Goal: Book appointment/travel/reservation

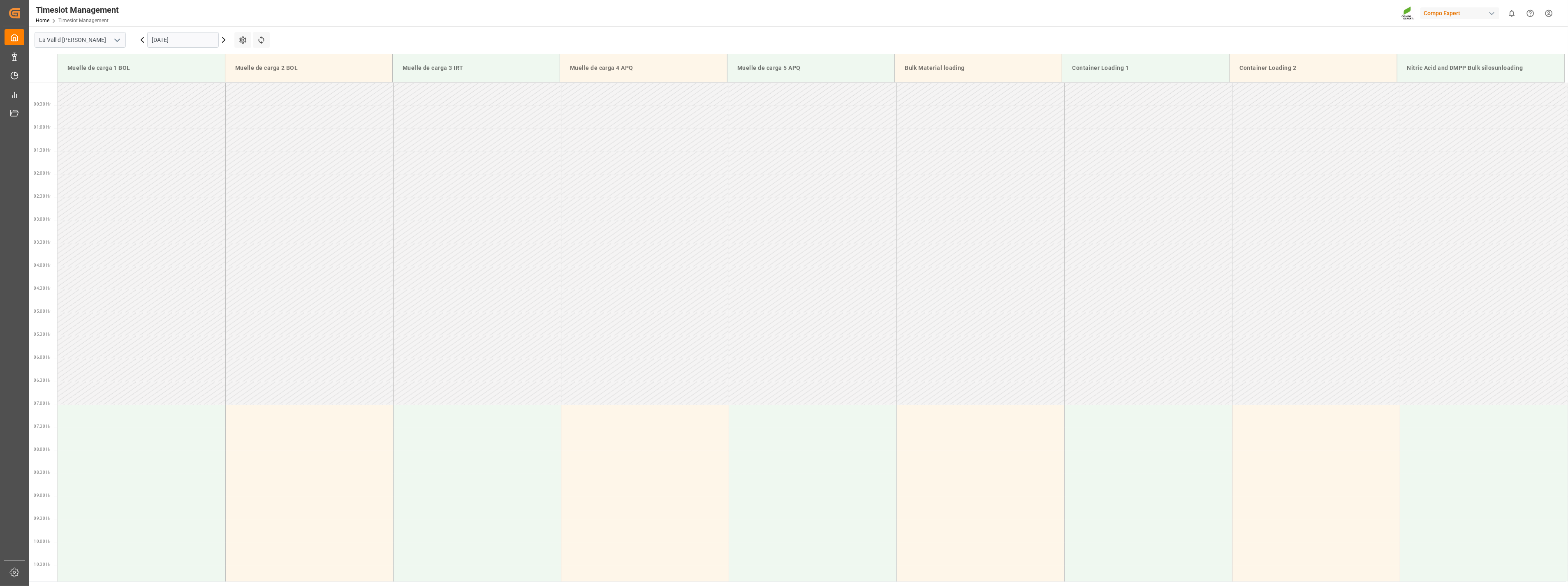
scroll to position [409, 0]
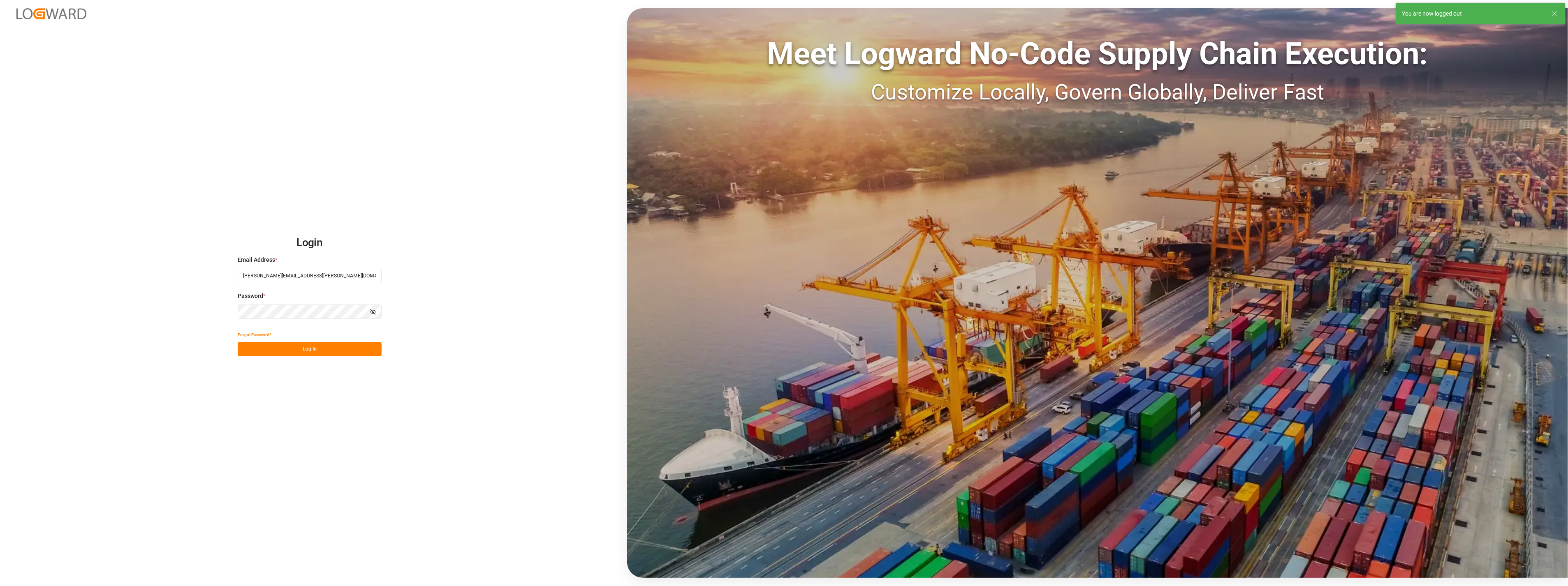
click at [323, 348] on button "Log In" at bounding box center [309, 349] width 144 height 15
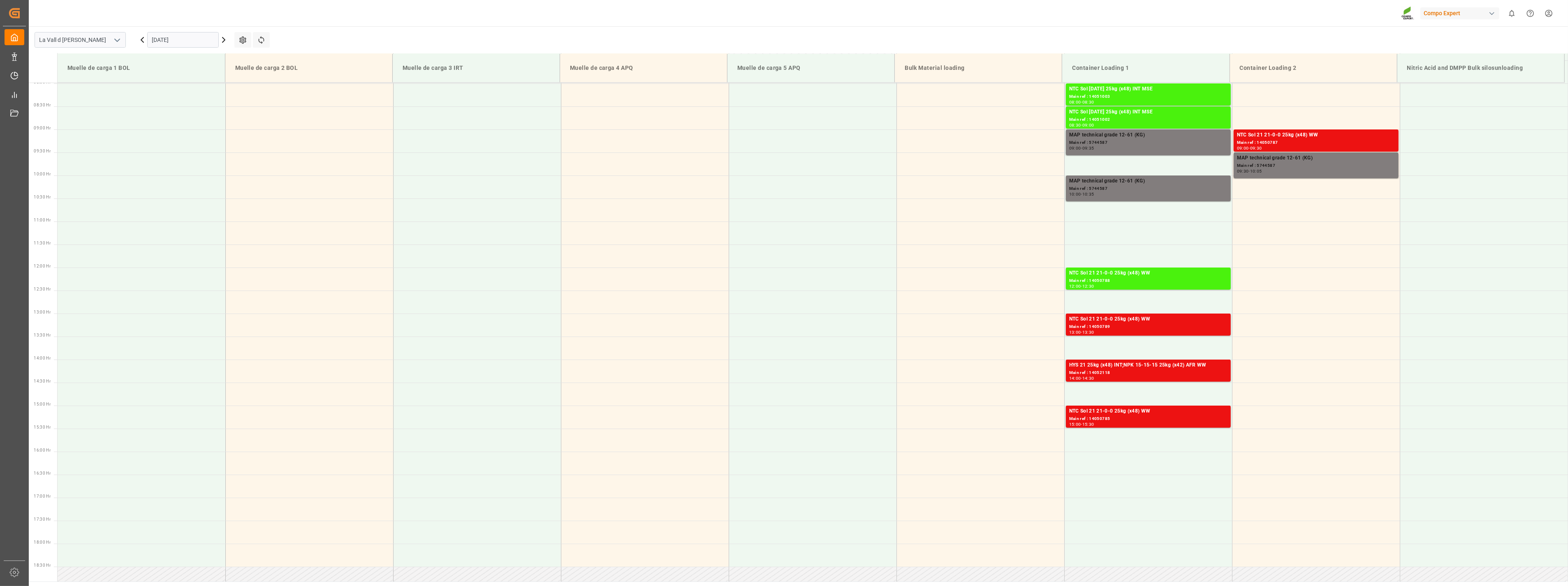
scroll to position [363, 0]
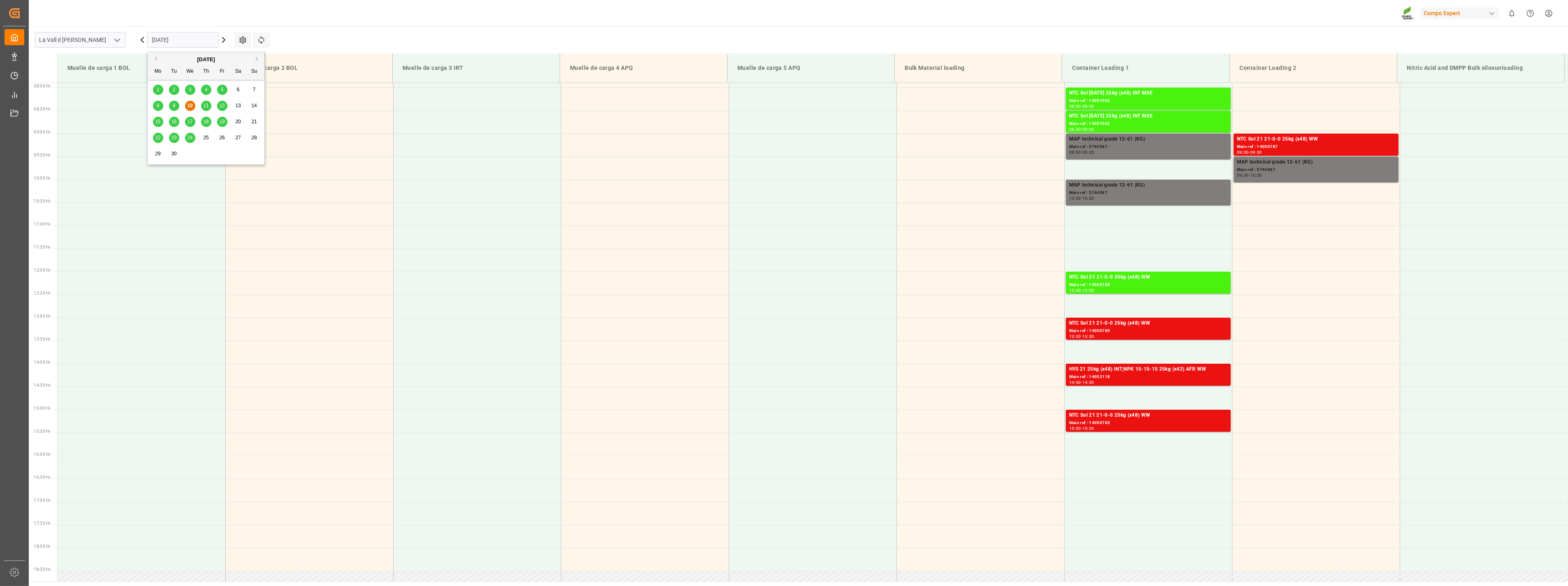
click at [200, 41] on input "[DATE]" at bounding box center [183, 40] width 72 height 16
click at [206, 122] on span "18" at bounding box center [206, 121] width 5 height 5
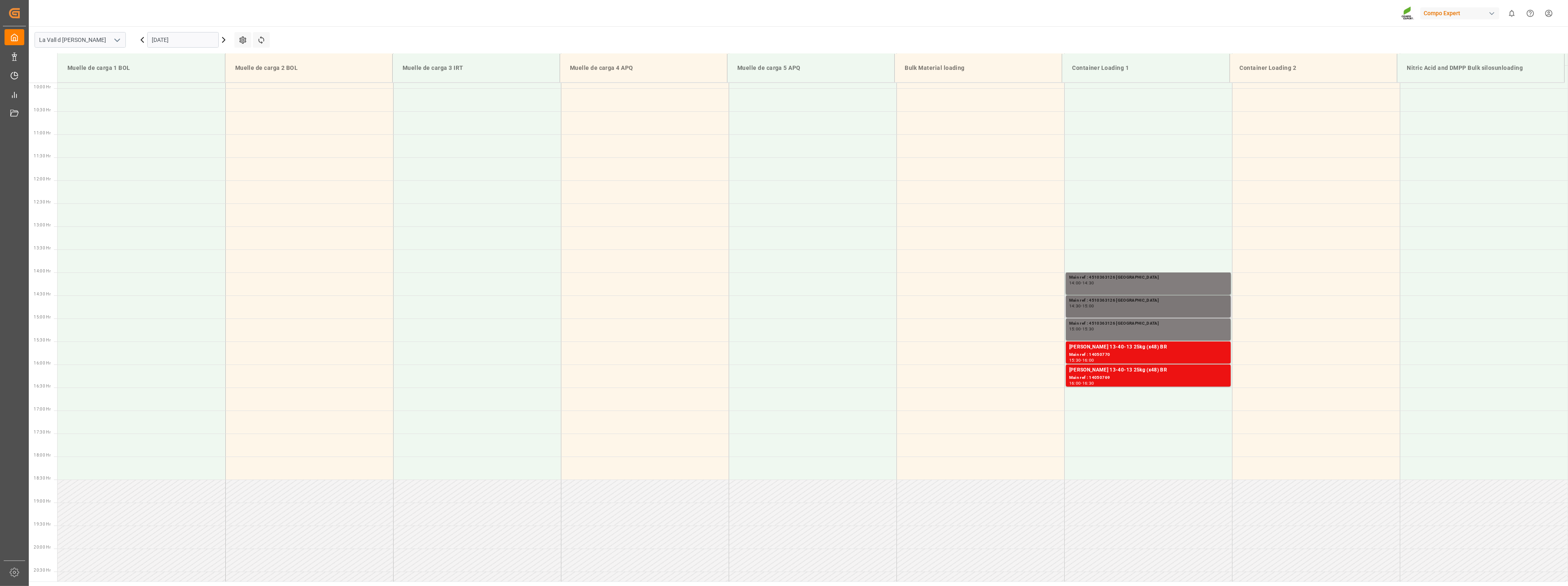
scroll to position [409, 0]
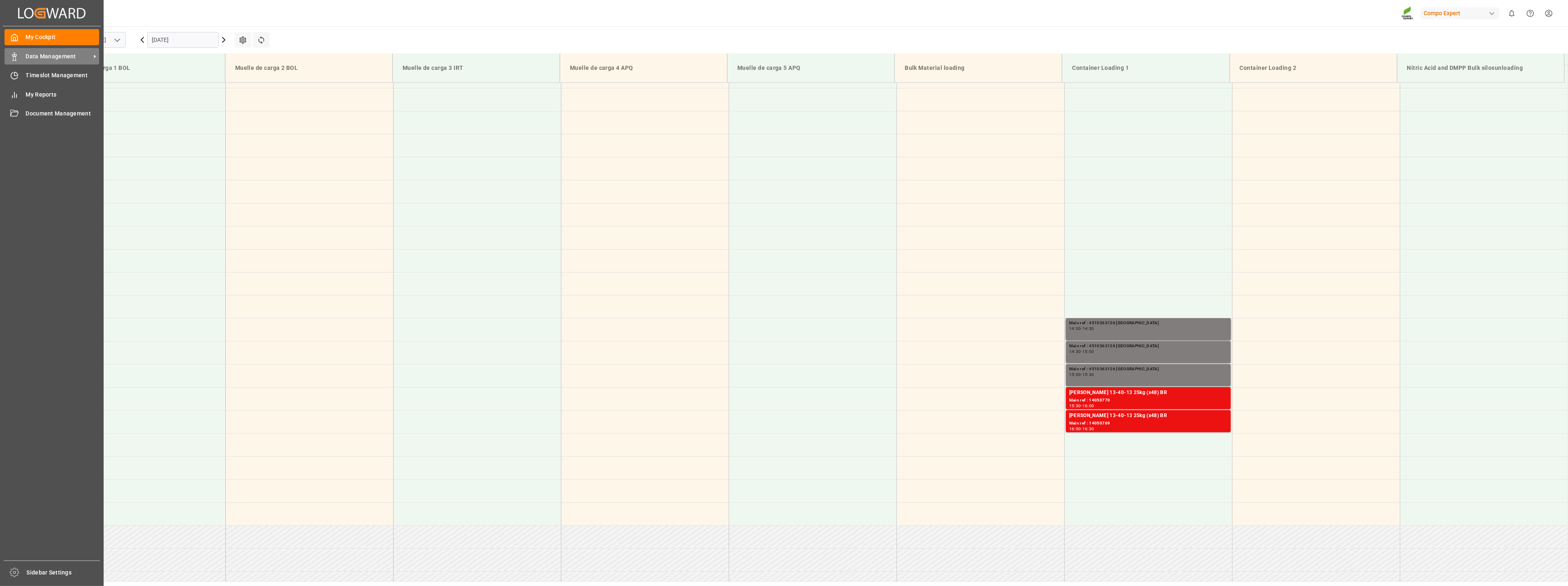
click at [16, 55] on icon at bounding box center [15, 57] width 9 height 9
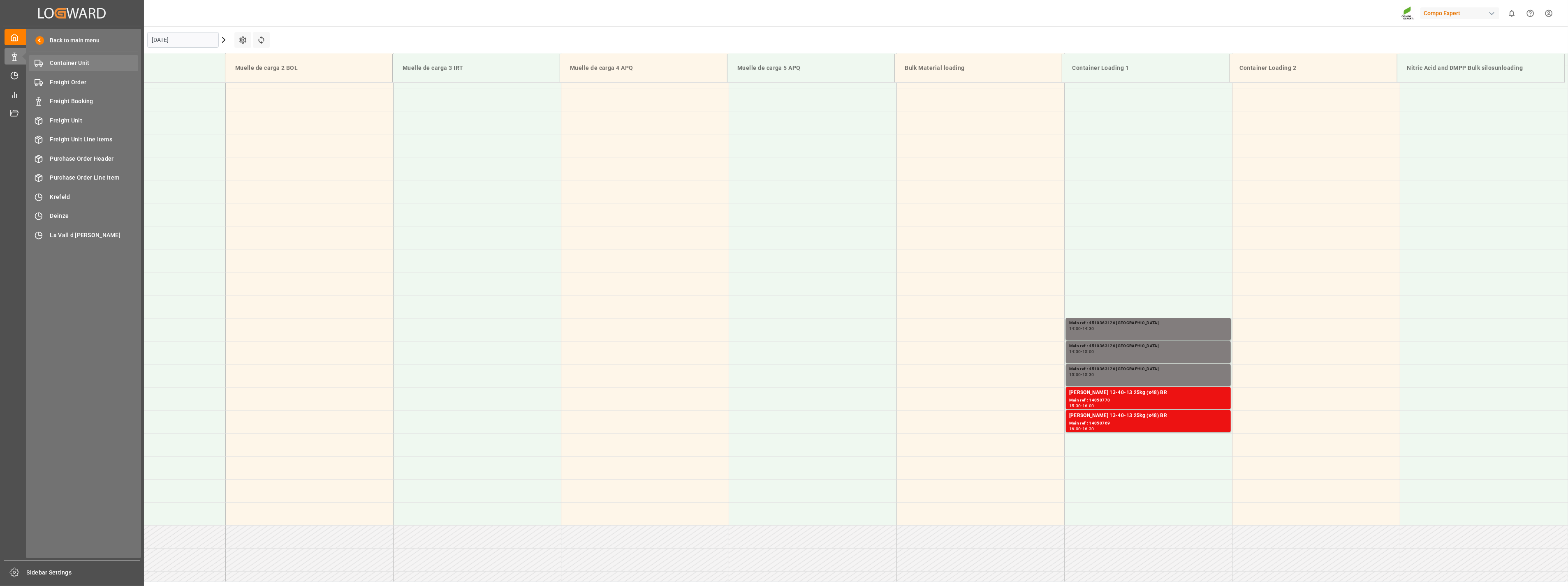
click at [65, 65] on span "Container Unit" at bounding box center [94, 63] width 88 height 9
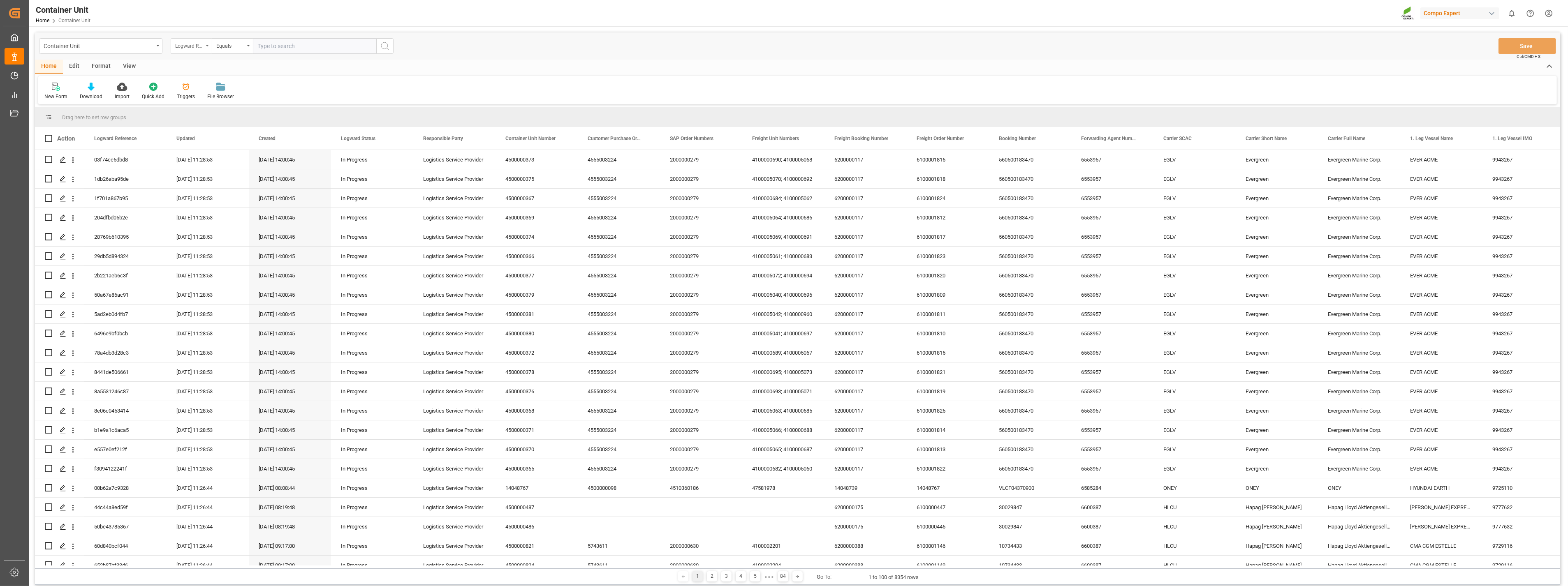
click at [205, 46] on div "Logward Reference" at bounding box center [191, 46] width 41 height 16
type input "sap"
click at [206, 82] on div "SAP Order Numbers" at bounding box center [232, 84] width 122 height 17
click at [249, 47] on div "Equals" at bounding box center [233, 46] width 41 height 16
click at [240, 97] on div "Fuzzy search" at bounding box center [273, 101] width 122 height 17
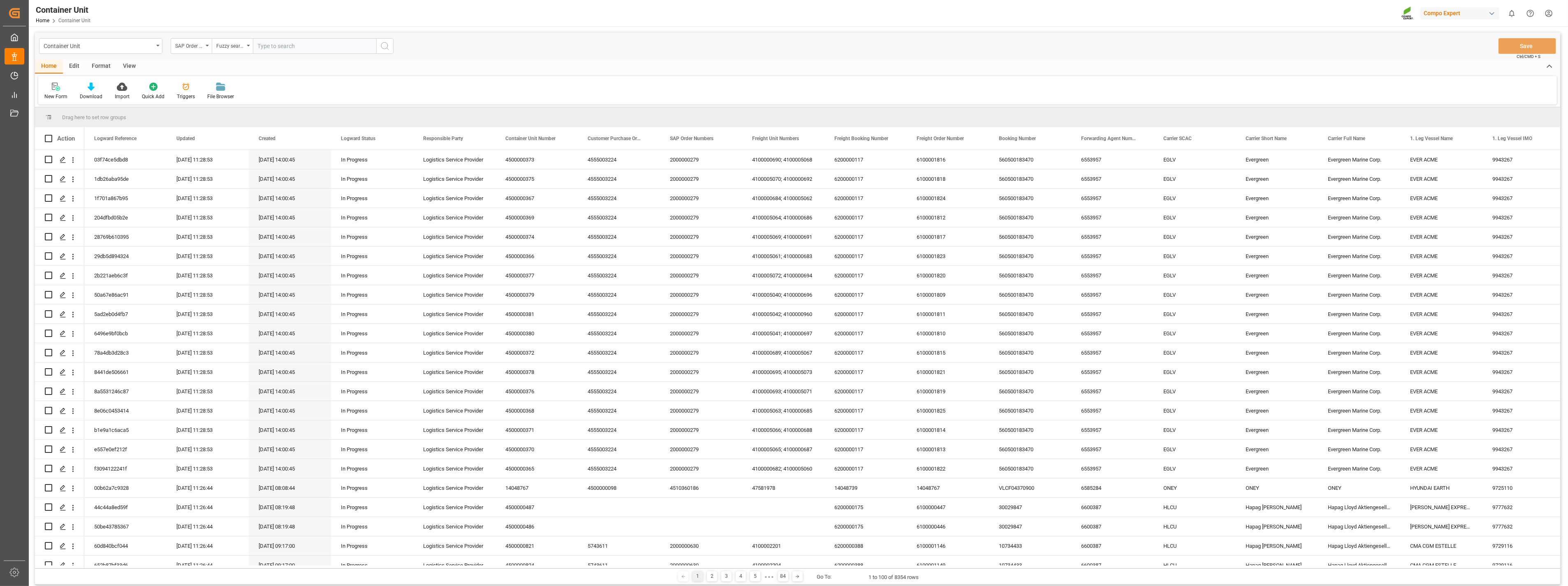
click at [278, 47] on input "text" at bounding box center [314, 46] width 124 height 16
paste input "4510362348"
type input "4510362348"
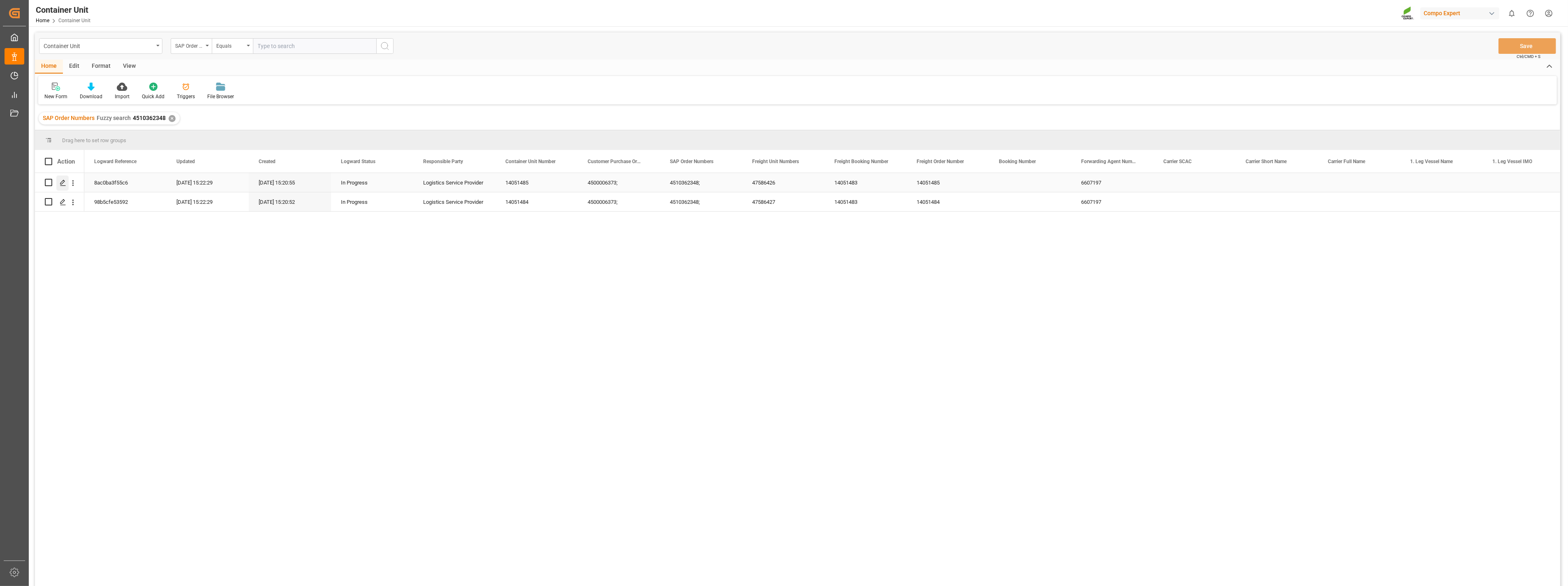
click at [63, 184] on icon "Press SPACE to select this row." at bounding box center [63, 183] width 7 height 7
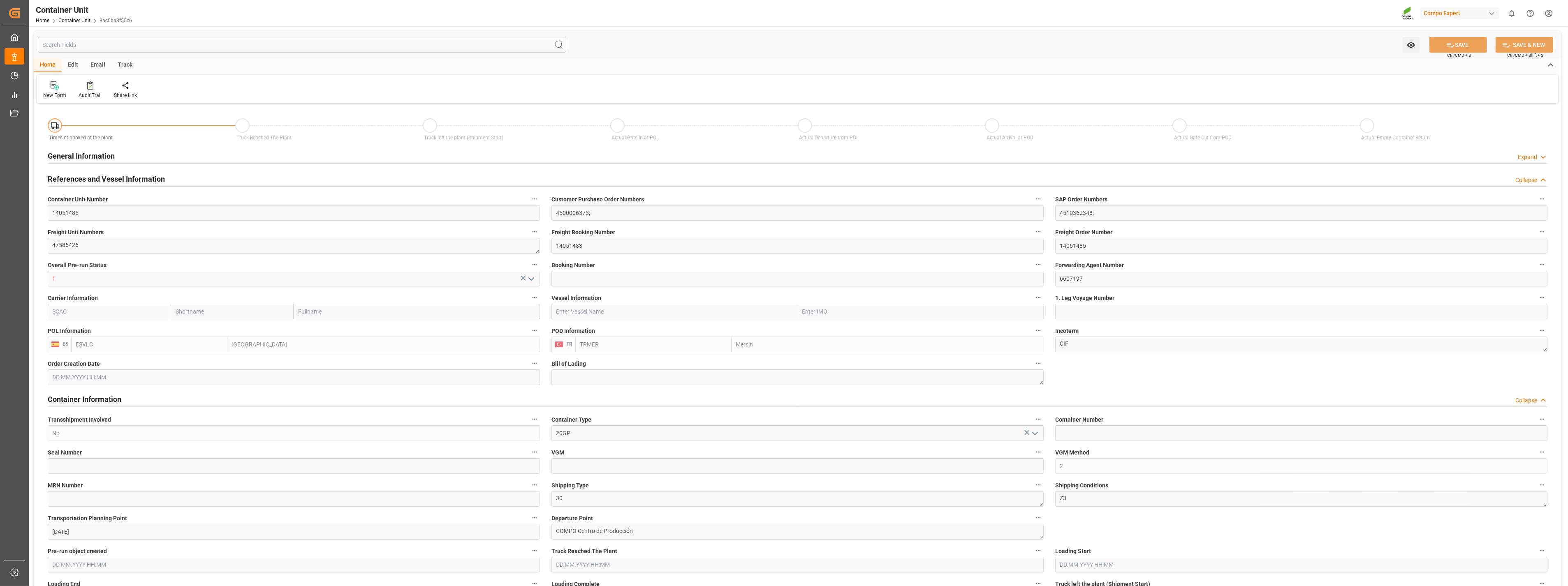
type input "ESVLC"
type input "TRMER"
type input "0"
type input "30"
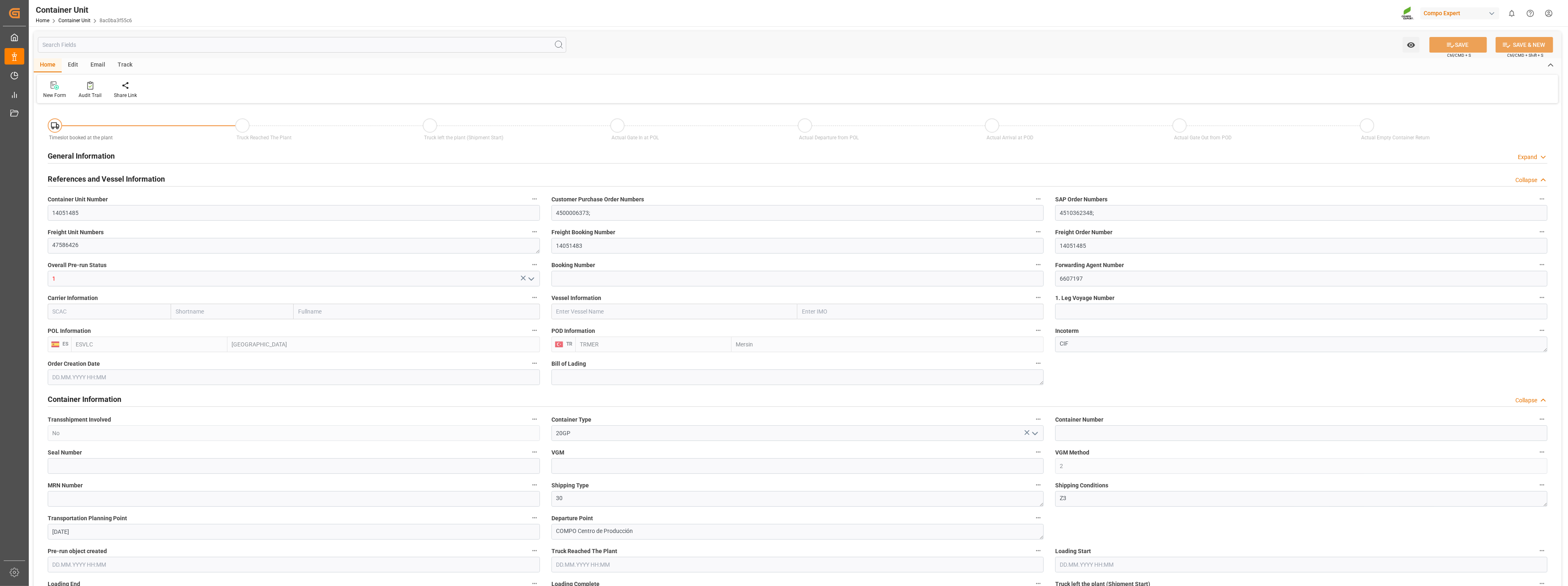
type input "8720"
type input "[DATE] 15:18"
type input "19.09.2025"
click at [133, 87] on div at bounding box center [131, 85] width 35 height 9
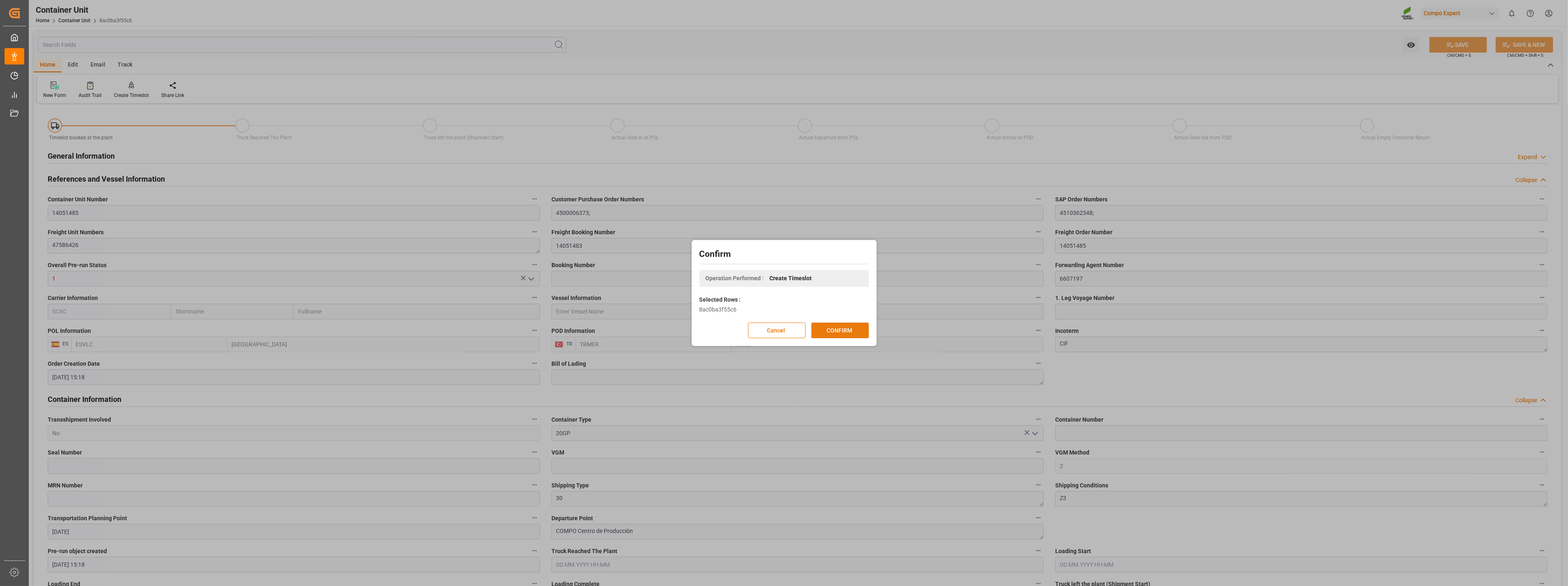
click at [827, 327] on button "CONFIRM" at bounding box center [840, 330] width 58 height 16
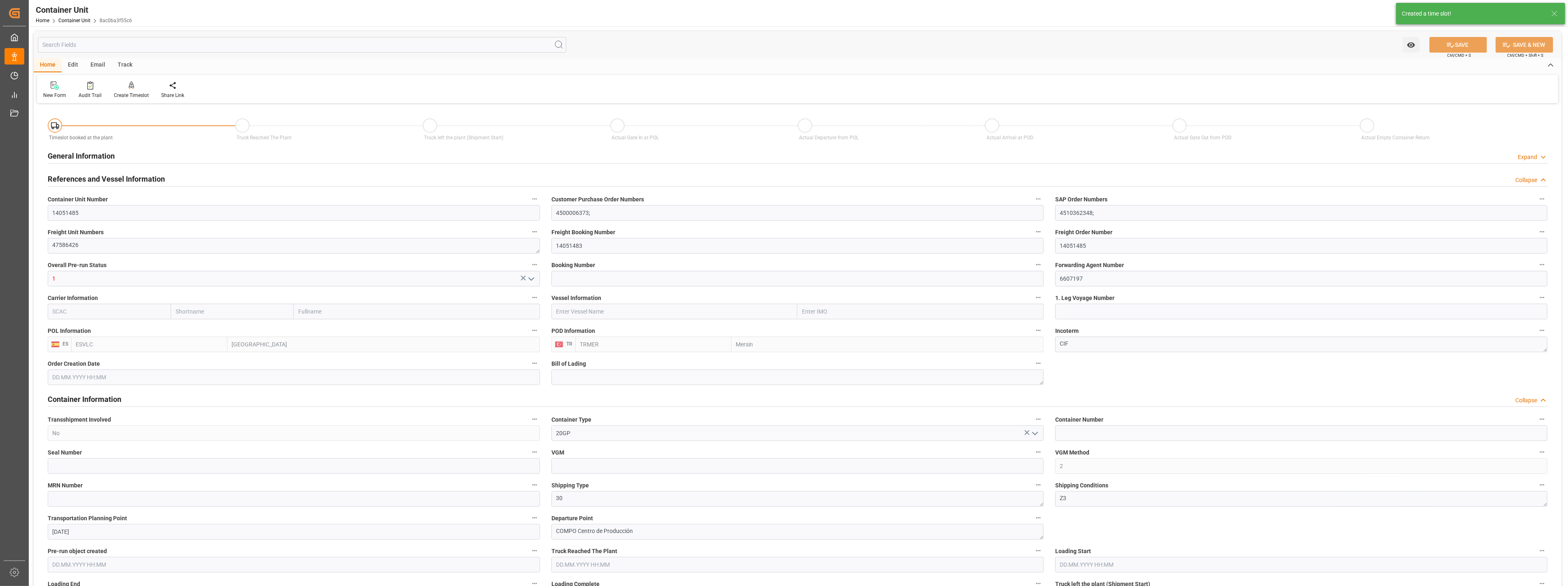
type input "[DATE] 15:18"
type input "19.09.2025"
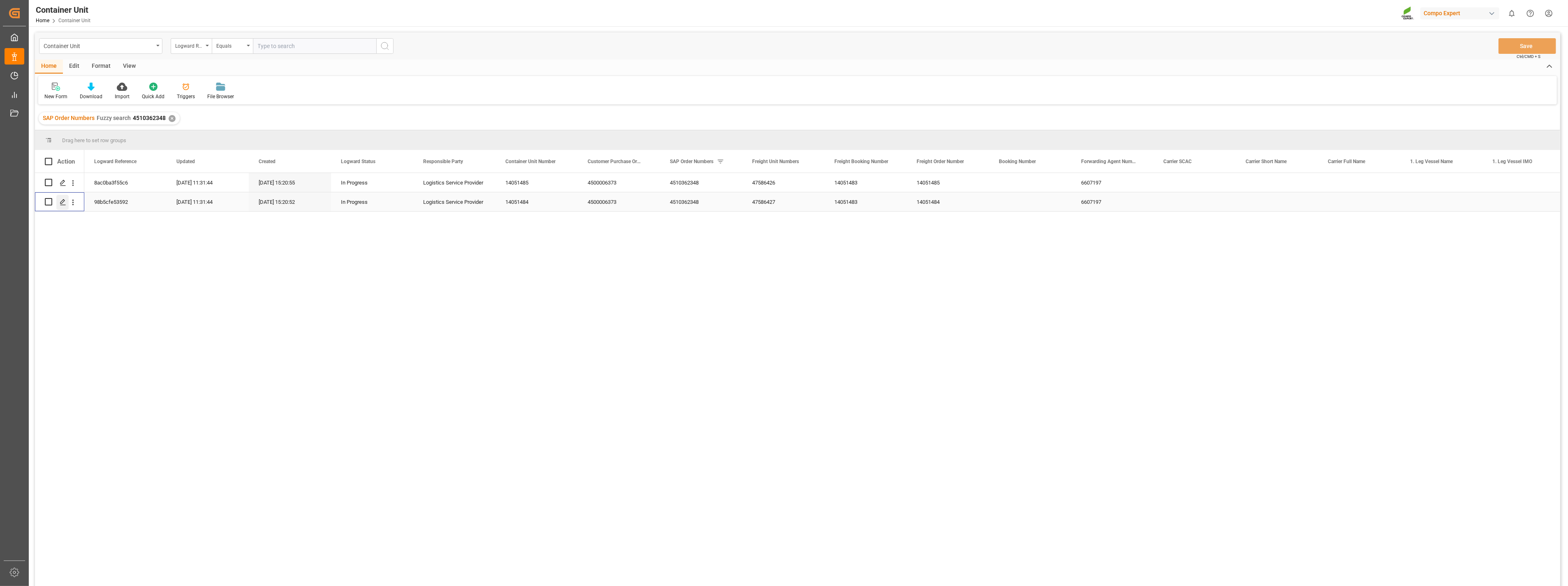
click at [64, 201] on icon "Press SPACE to select this row." at bounding box center [63, 202] width 7 height 7
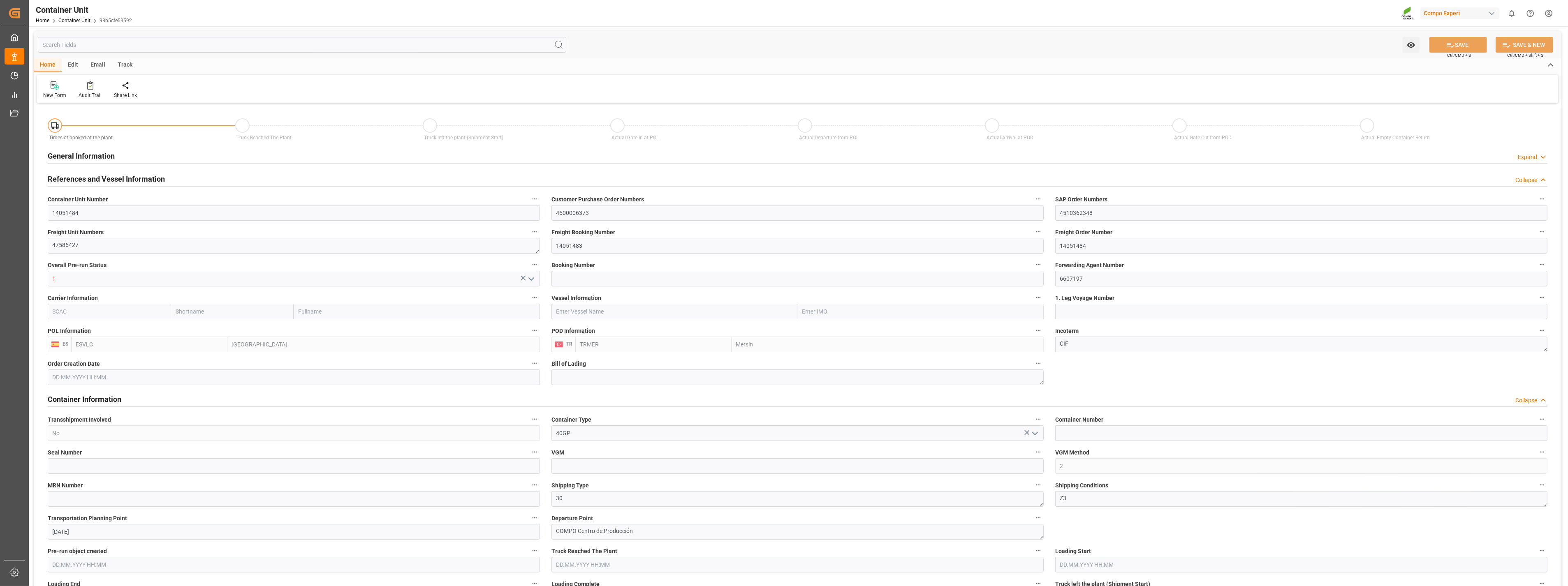
type input "ESVLC"
type input "TRMER"
type input "0"
type input "30"
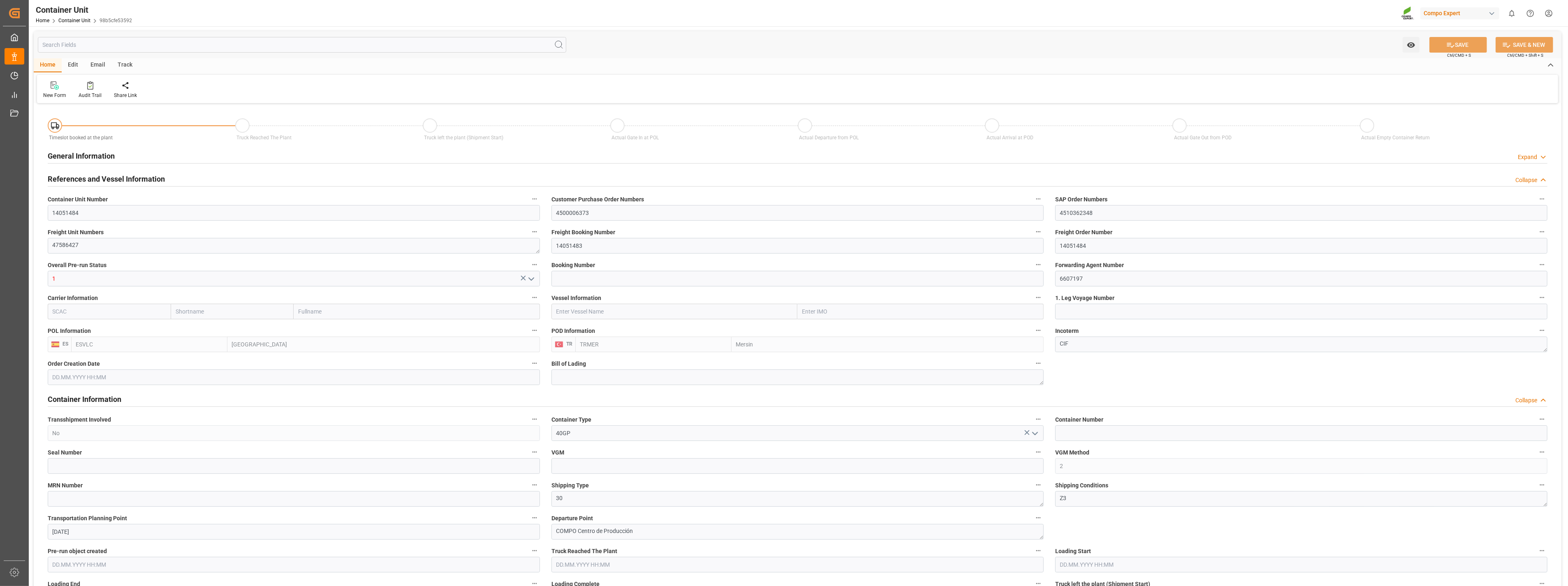
type input "22900"
type input "[DATE] 15:18"
type input "19.09.2025"
click at [128, 86] on icon at bounding box center [131, 86] width 5 height 9
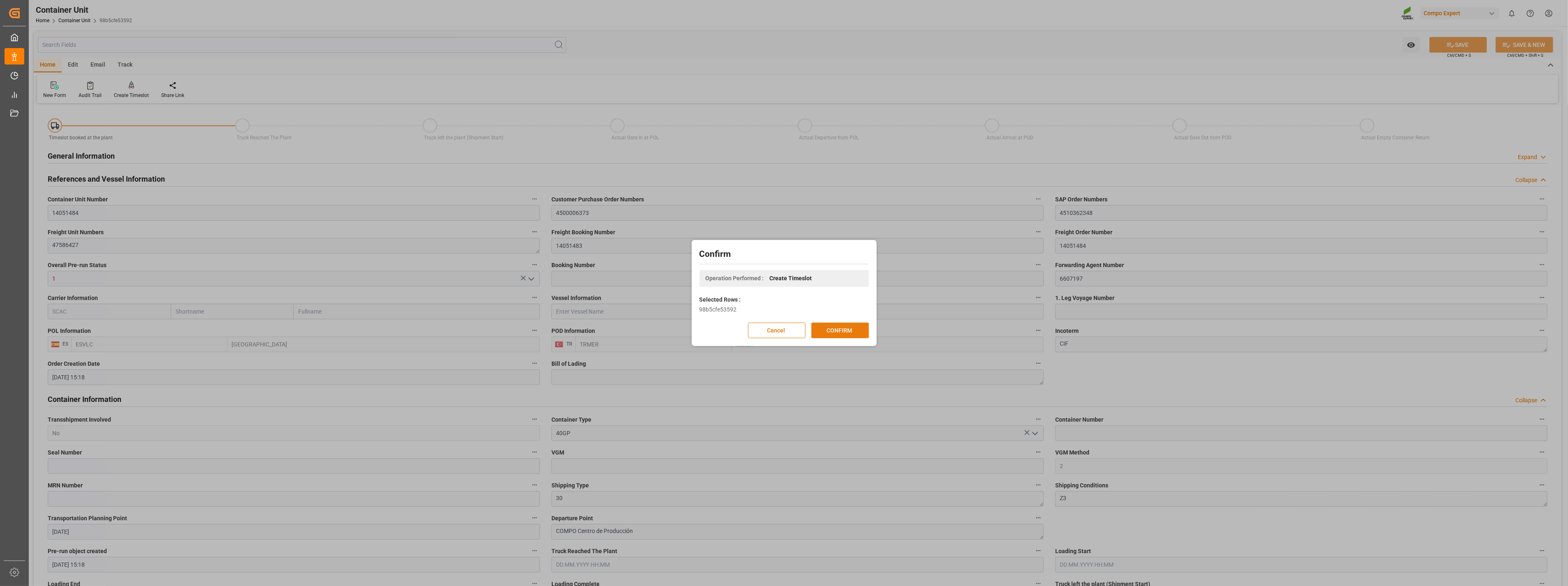
click at [834, 325] on button "CONFIRM" at bounding box center [840, 330] width 58 height 16
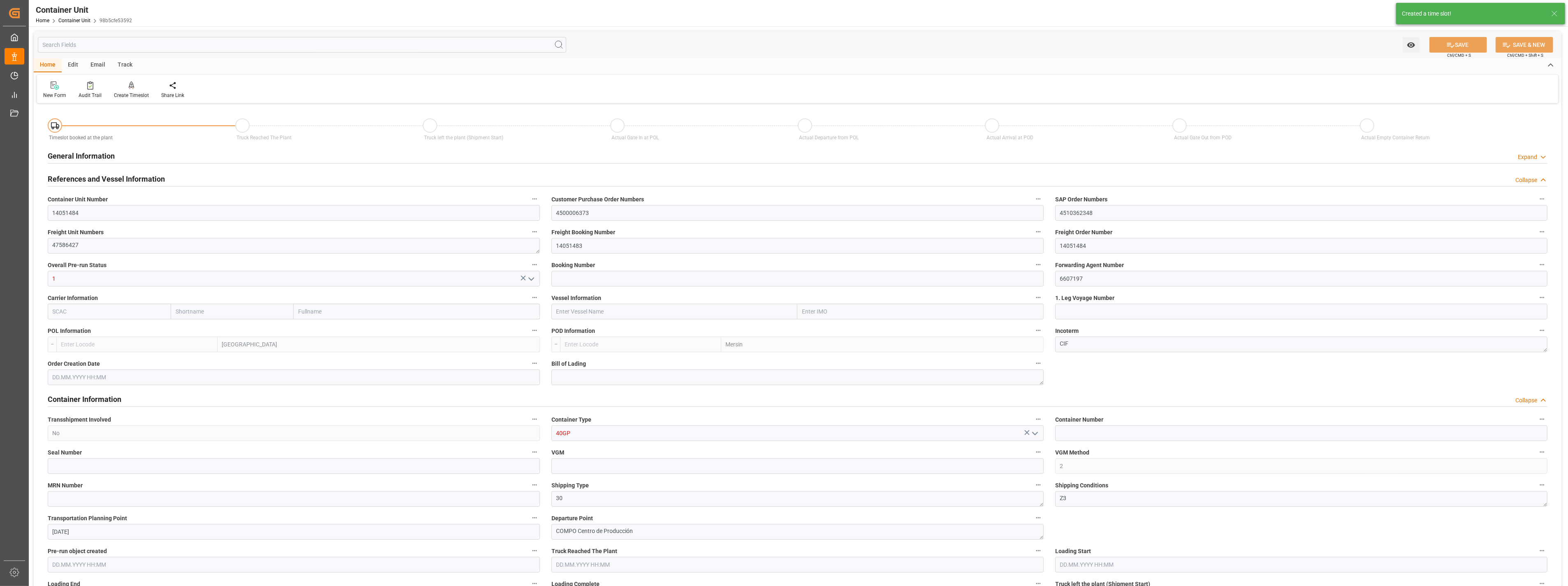
type input "ESVLC"
type input "TRMER"
type input "0"
type input "30"
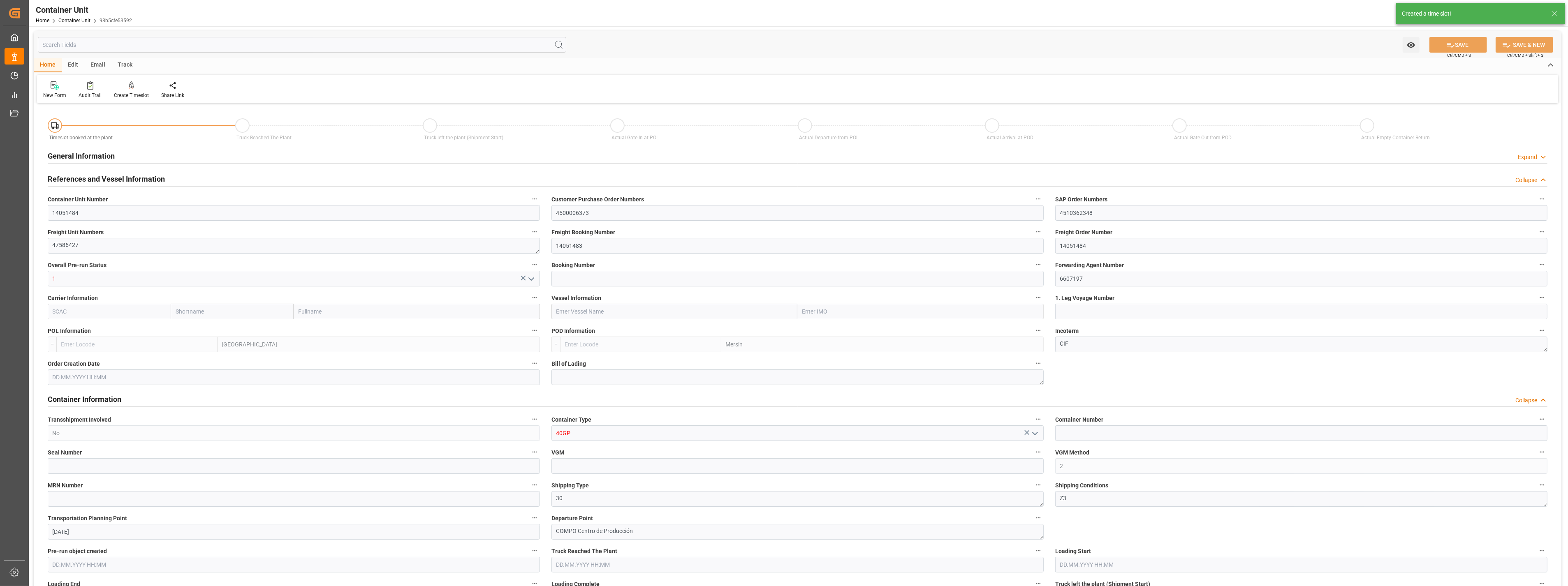
type input "22900"
type input "[DATE] 15:18"
type input "19.09.2025"
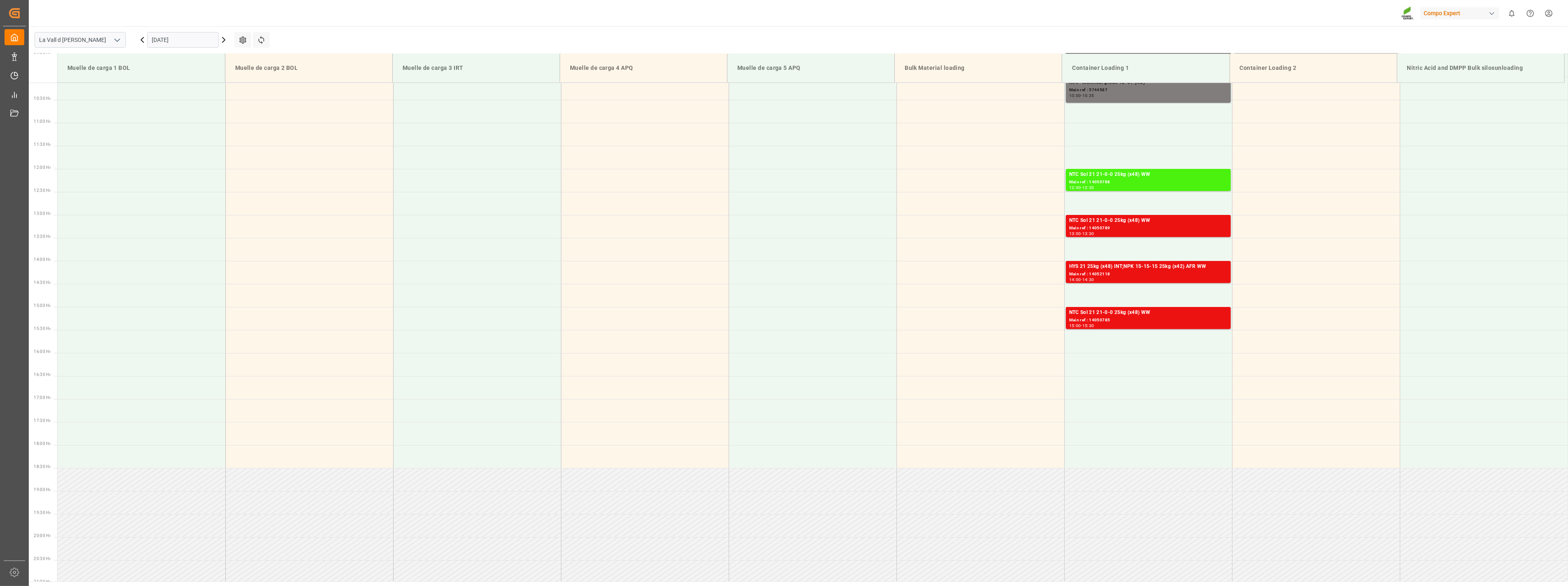
scroll to position [501, 0]
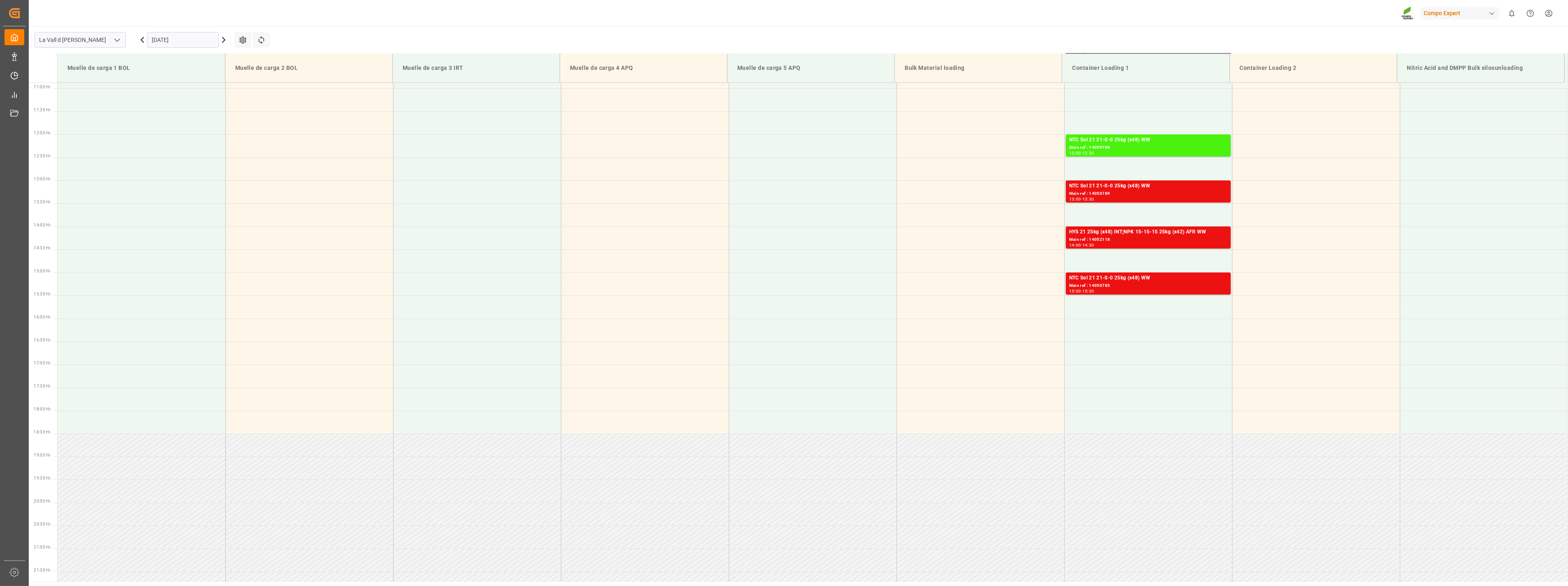
click at [195, 37] on input "[DATE]" at bounding box center [183, 40] width 72 height 16
click at [205, 124] on span "18" at bounding box center [206, 121] width 5 height 5
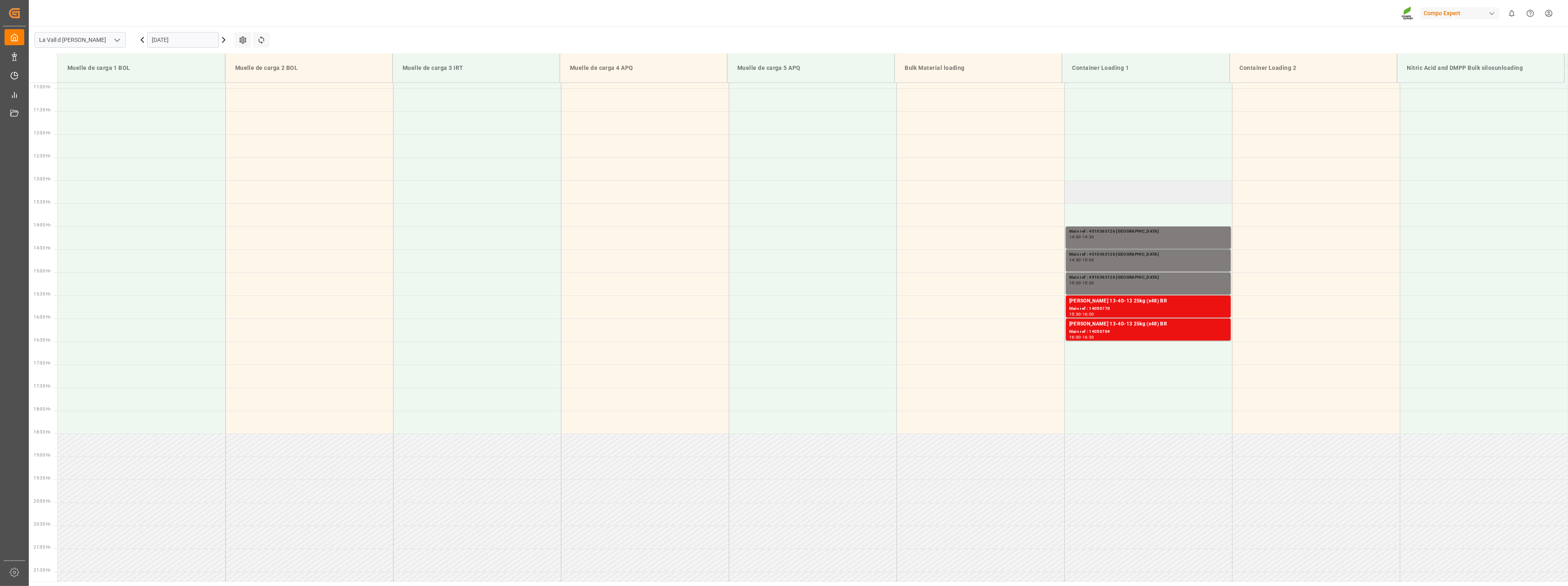
click at [1102, 195] on td at bounding box center [1148, 192] width 168 height 23
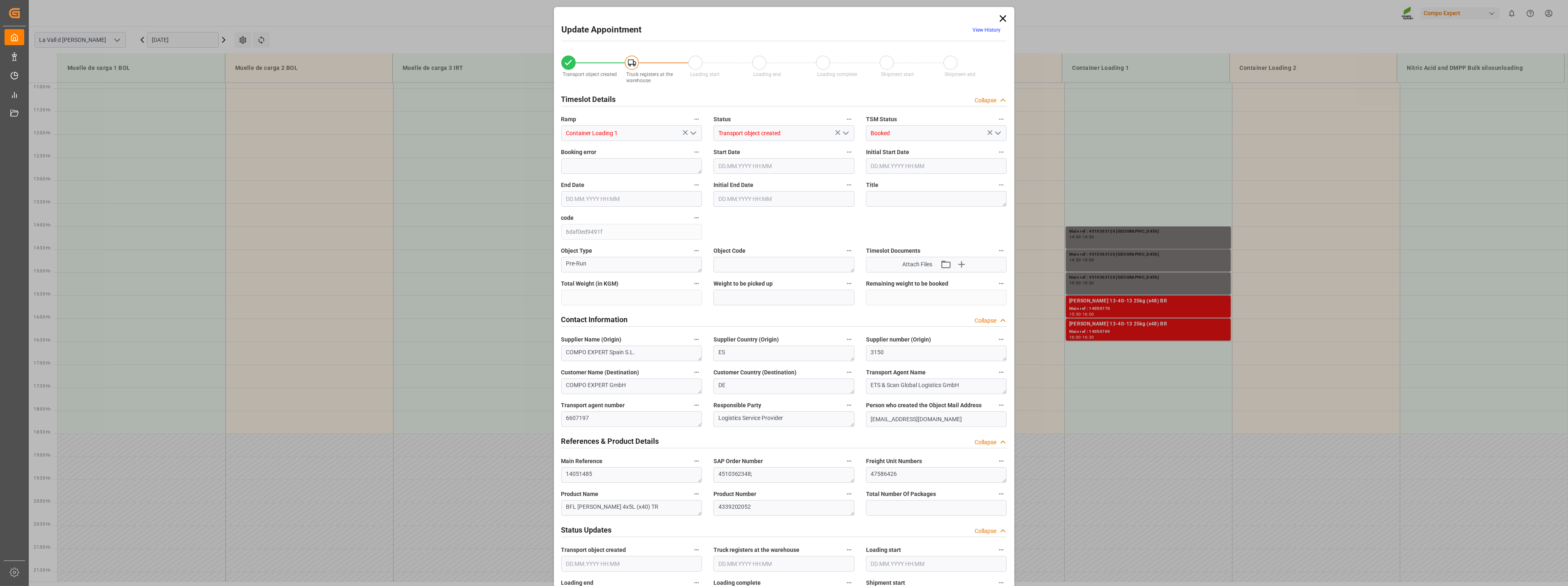
type input "8720"
type input "30"
type input "18.09.2025 13:00"
type input "[DATE] 13:30"
type input "[DATE] 15:18"
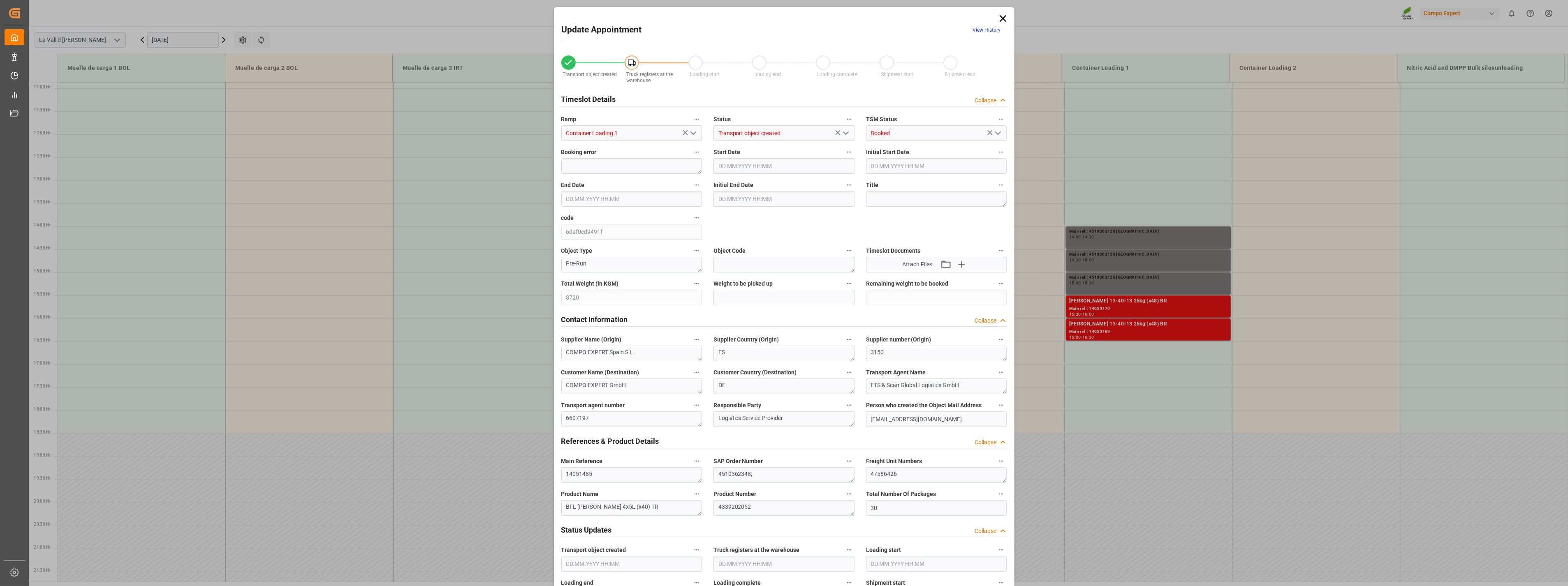
type input "10.09.2025 09:31"
drag, startPoint x: 715, startPoint y: 302, endPoint x: 721, endPoint y: 302, distance: 6.0
click at [715, 302] on input "text" at bounding box center [784, 298] width 141 height 16
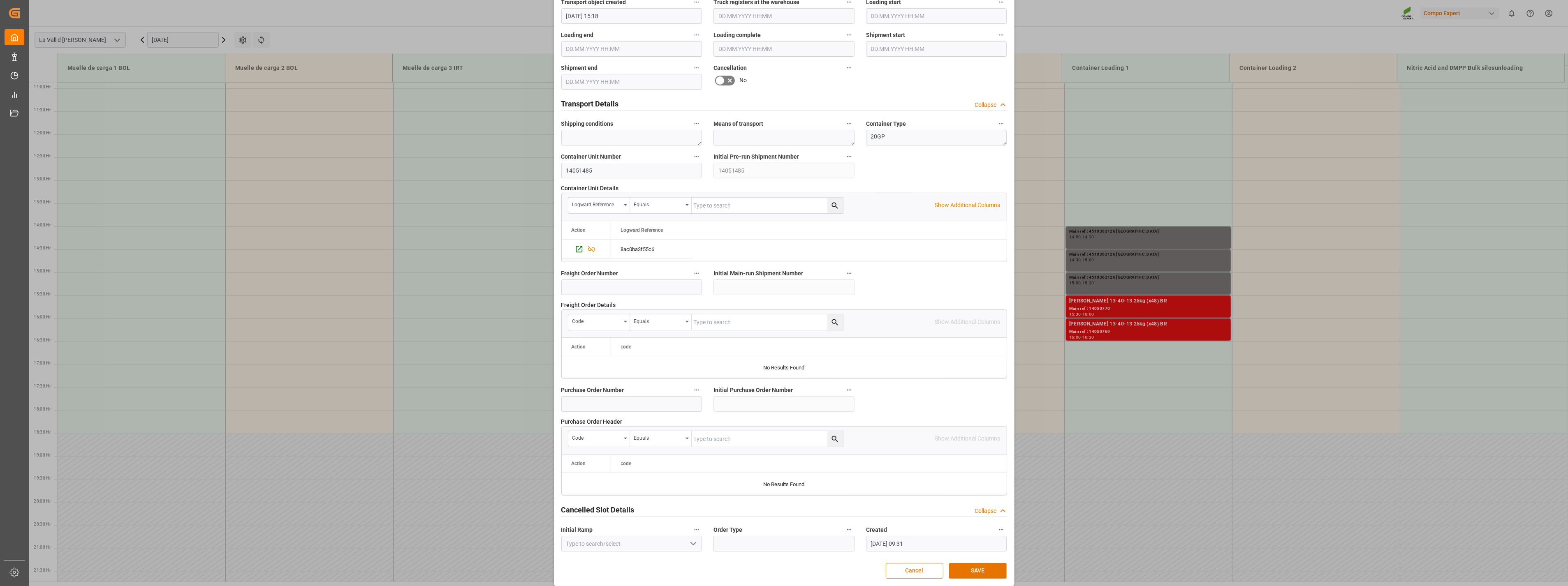
scroll to position [556, 0]
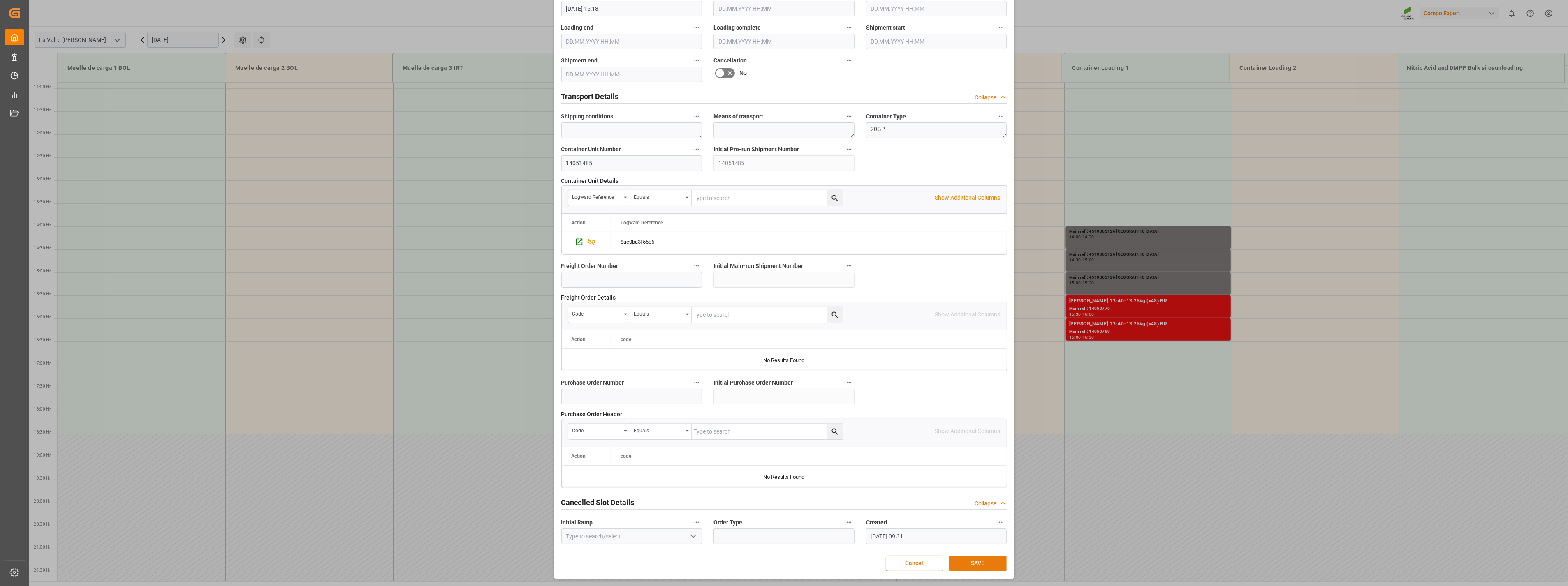
type input "8720"
click at [973, 563] on button "SAVE" at bounding box center [978, 563] width 58 height 16
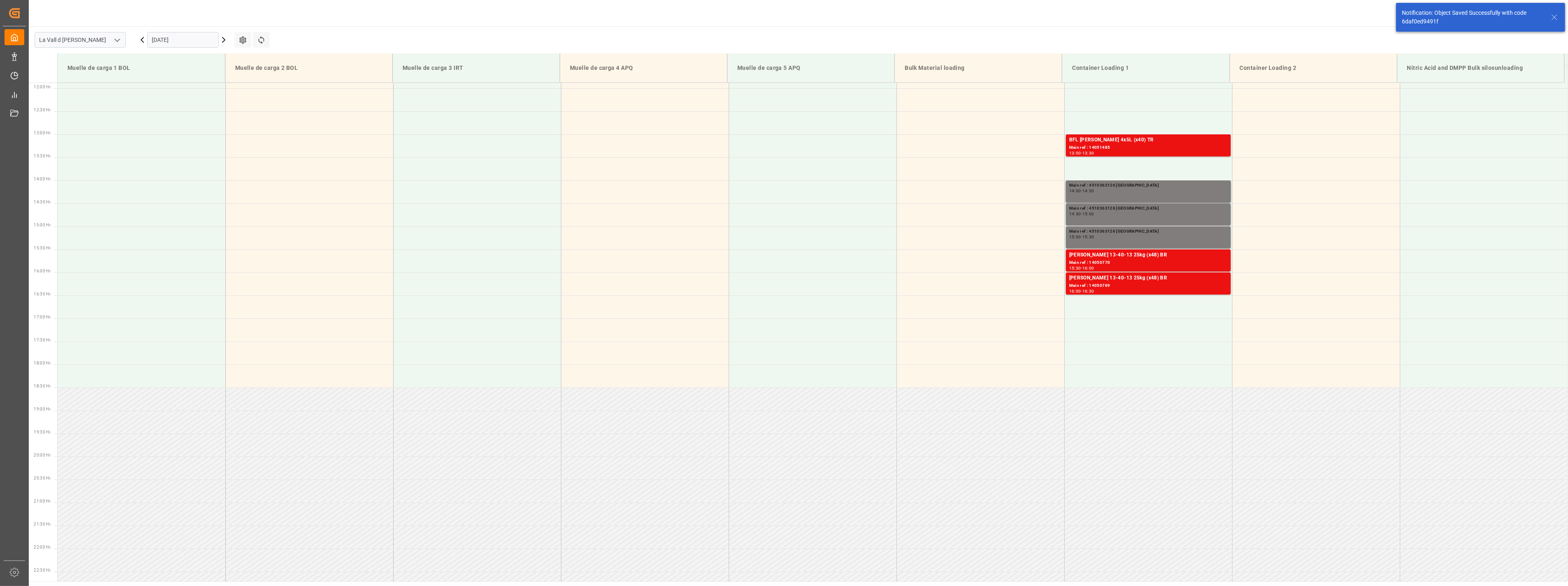
scroll to position [547, 0]
click at [1108, 170] on td at bounding box center [1148, 169] width 168 height 23
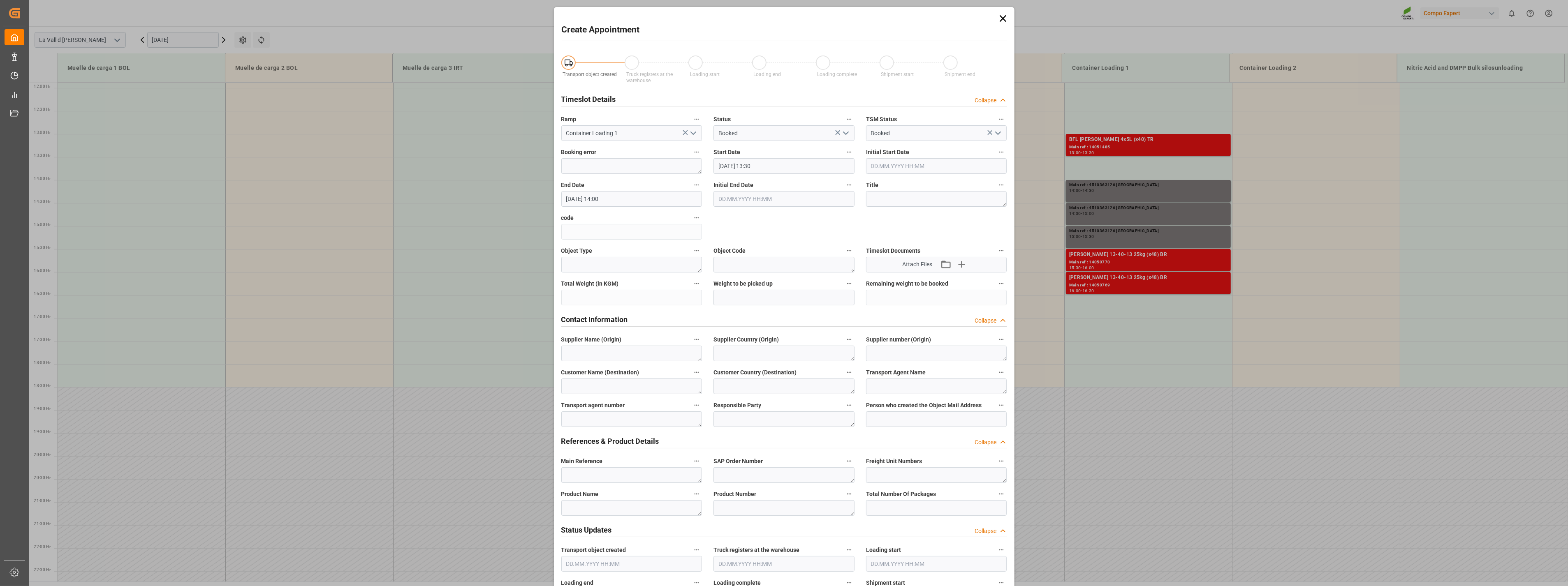
type input "[DATE] 13:30"
type input "[DATE] 14:00"
click at [1004, 19] on icon at bounding box center [1003, 18] width 12 height 12
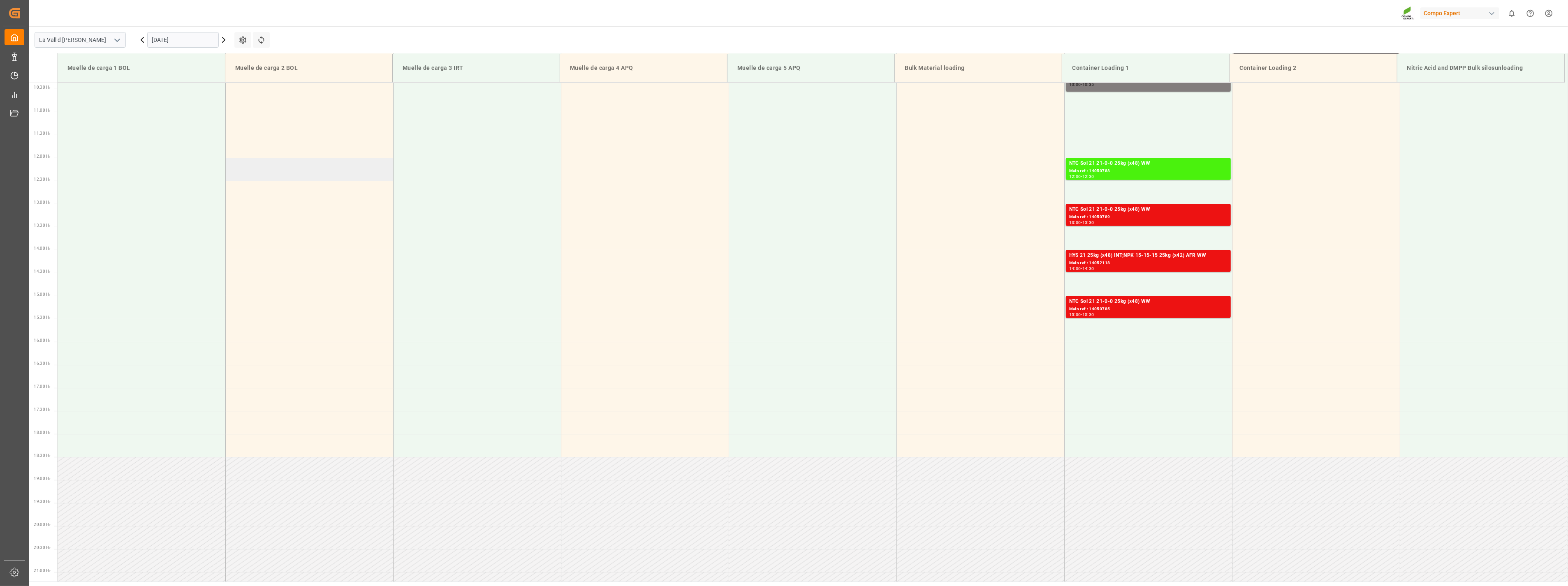
scroll to position [501, 0]
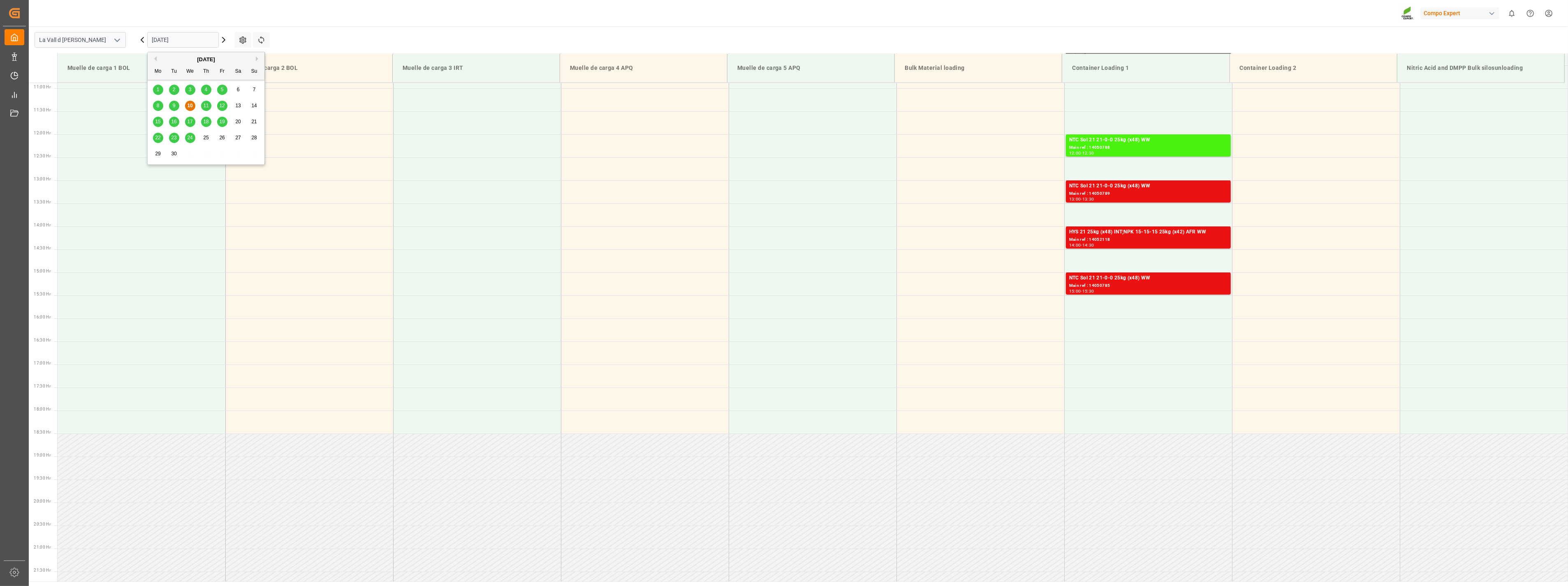
click at [178, 41] on input "[DATE]" at bounding box center [183, 40] width 72 height 16
click at [206, 122] on span "18" at bounding box center [206, 121] width 5 height 5
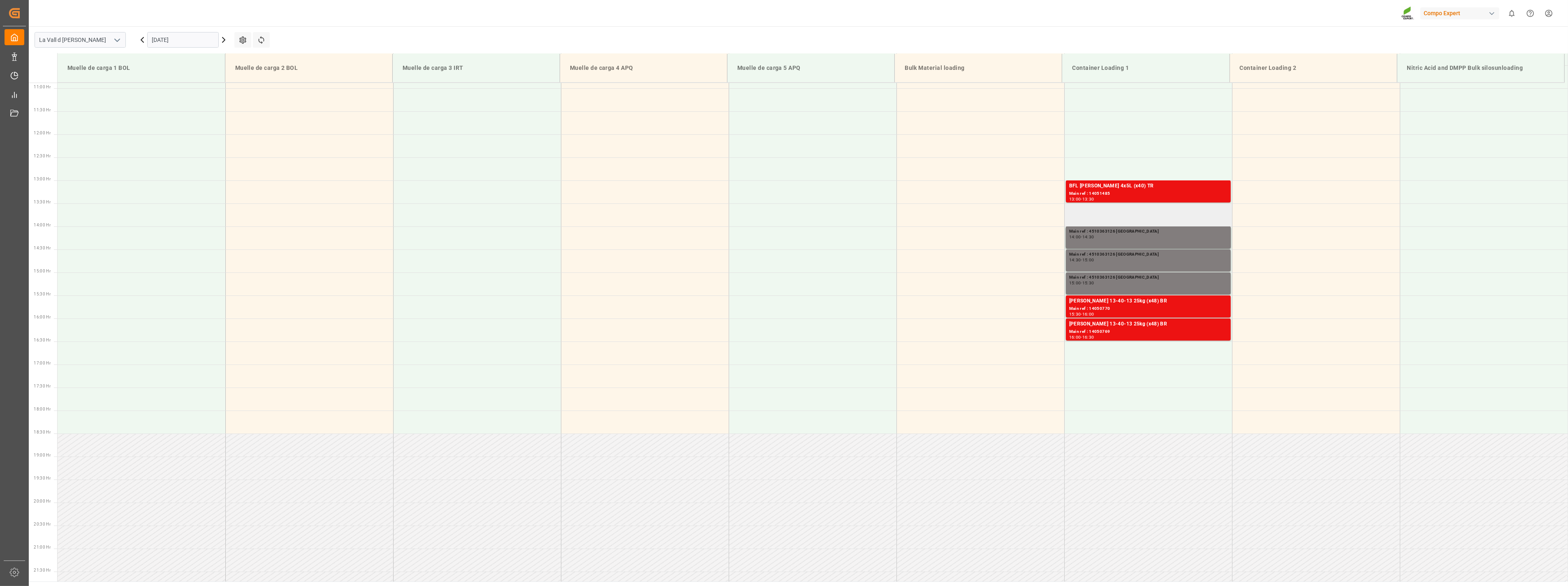
click at [1115, 211] on td at bounding box center [1148, 215] width 168 height 23
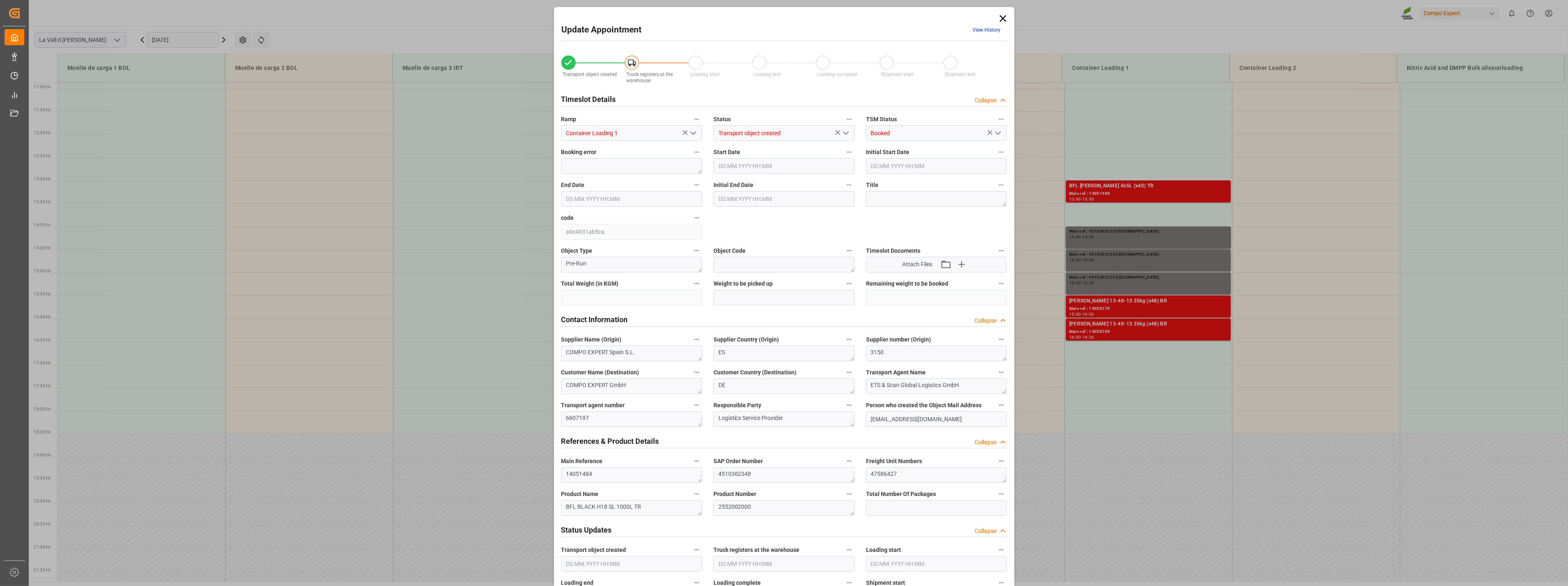
type input "22900"
type input "30"
type input "[DATE] 13:30"
type input "[DATE] 14:00"
type input "[DATE] 15:18"
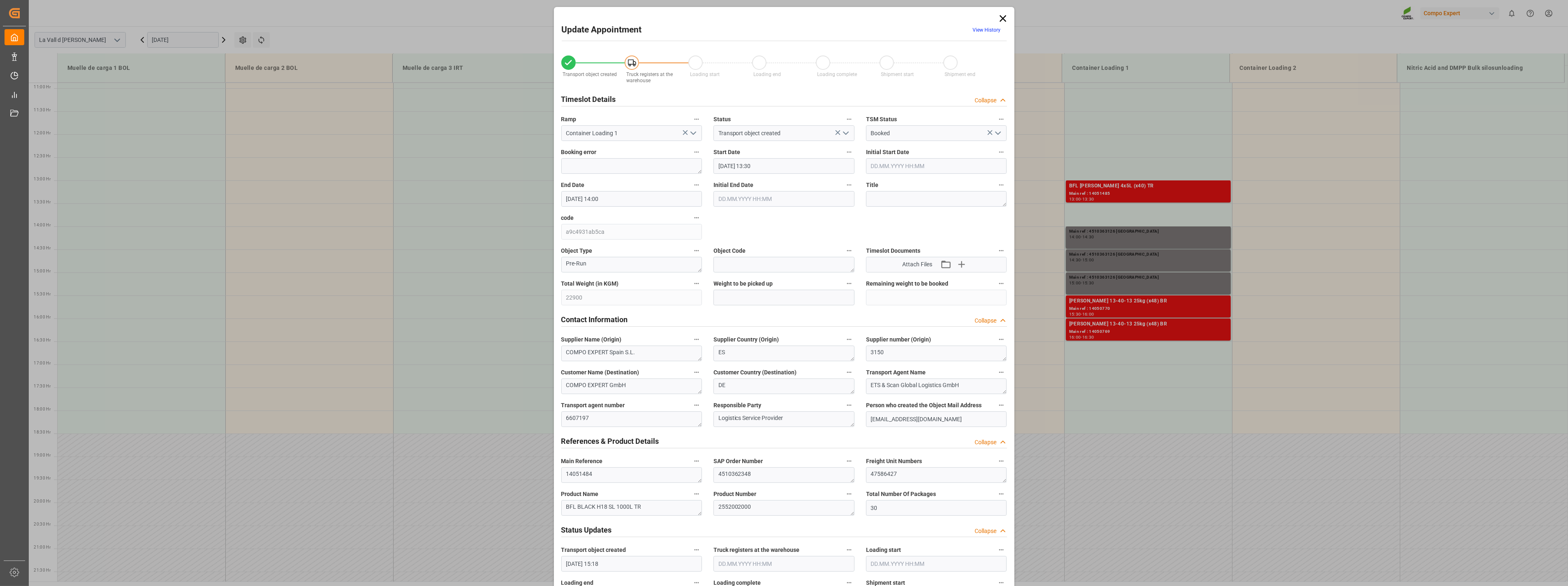
type input "[DATE] 09:32"
click at [729, 293] on input "text" at bounding box center [784, 298] width 141 height 16
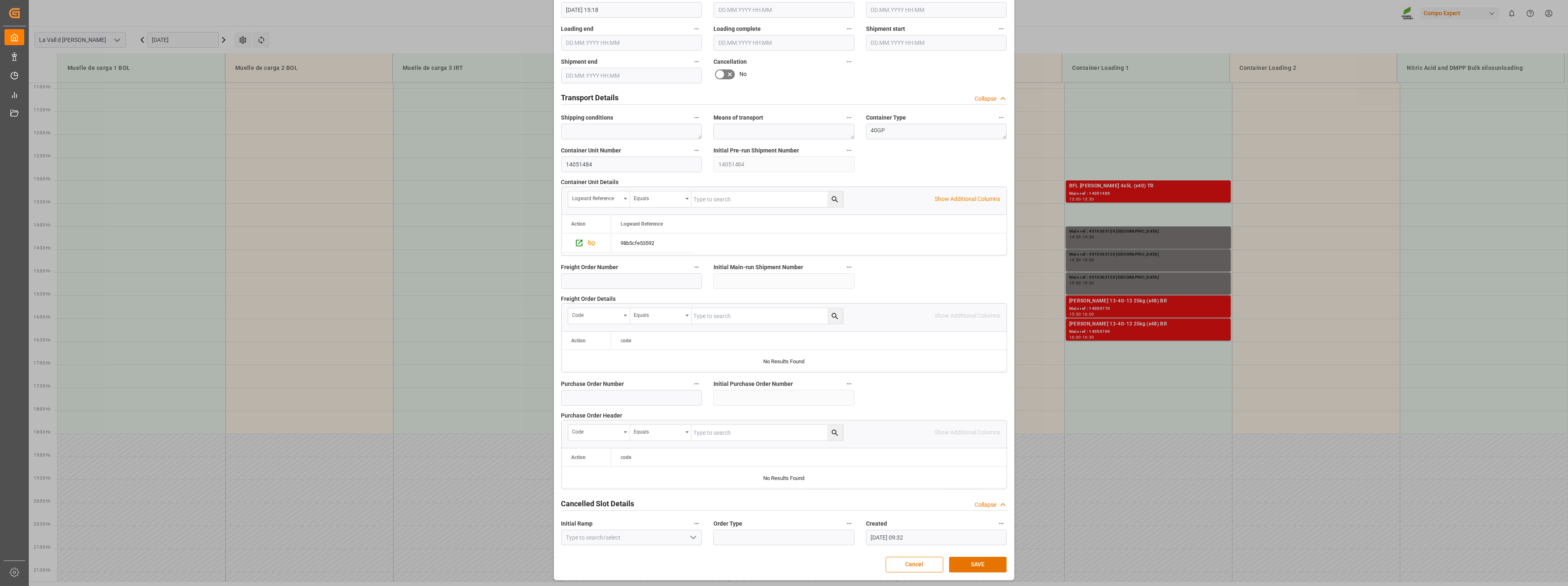
scroll to position [556, 0]
type input "22900"
click at [964, 563] on button "SAVE" at bounding box center [978, 563] width 58 height 16
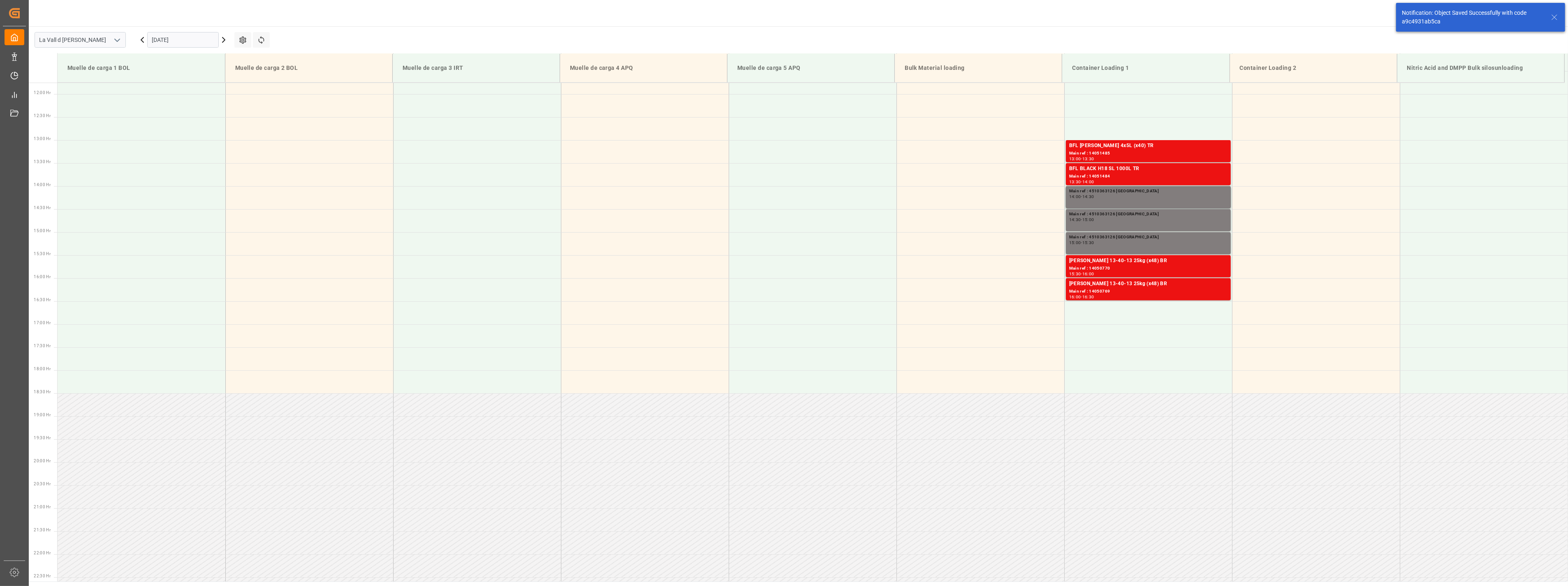
scroll to position [547, 0]
